Goal: Navigation & Orientation: Find specific page/section

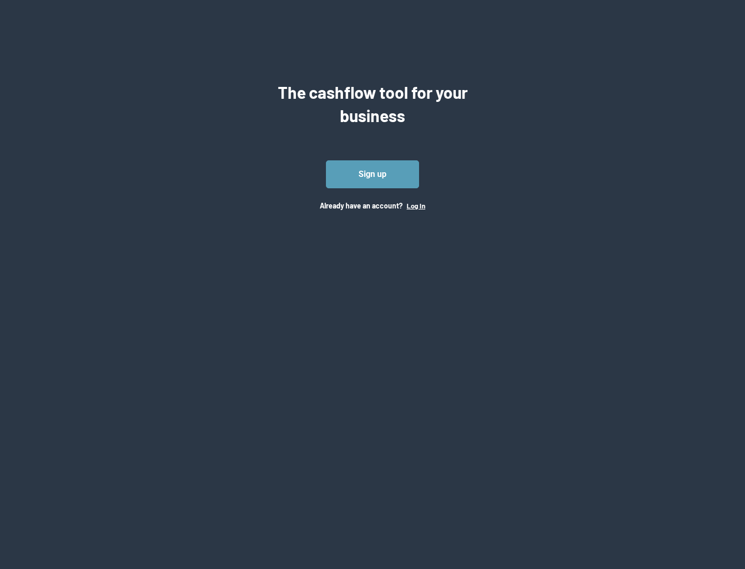
click at [416, 206] on button "Log In" at bounding box center [416, 206] width 19 height 8
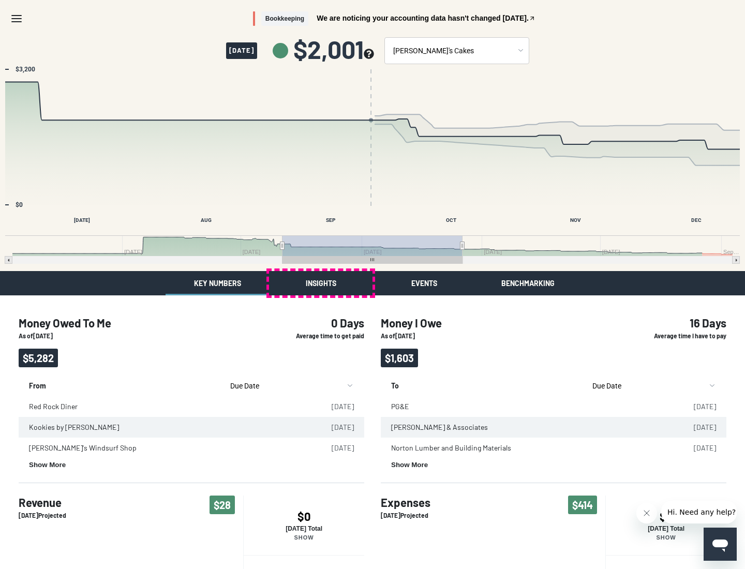
click at [321, 283] on button "Insights" at bounding box center [321, 283] width 104 height 24
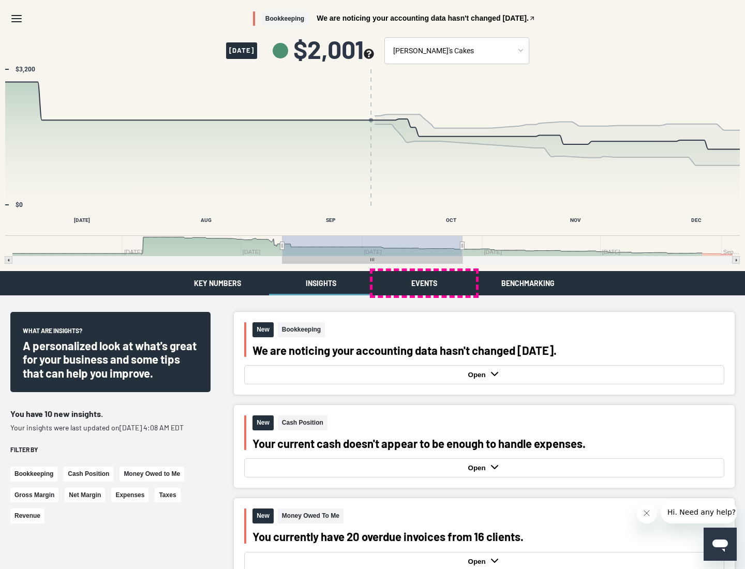
click at [424, 283] on button "Events" at bounding box center [425, 283] width 104 height 24
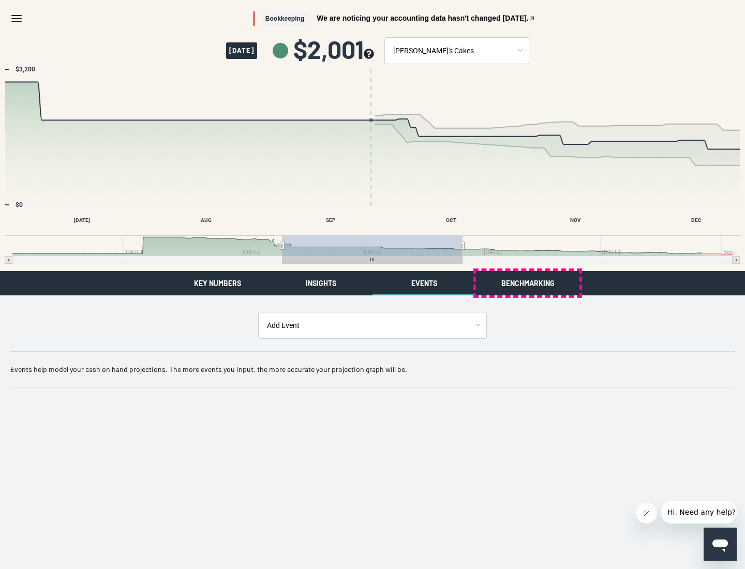
click at [528, 283] on button "Benchmarking" at bounding box center [528, 283] width 104 height 24
